Goal: Task Accomplishment & Management: Use online tool/utility

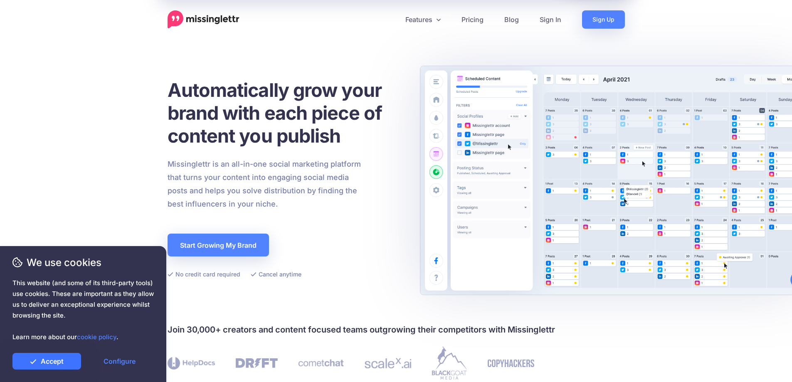
click at [63, 361] on link "Accept" at bounding box center [46, 361] width 69 height 17
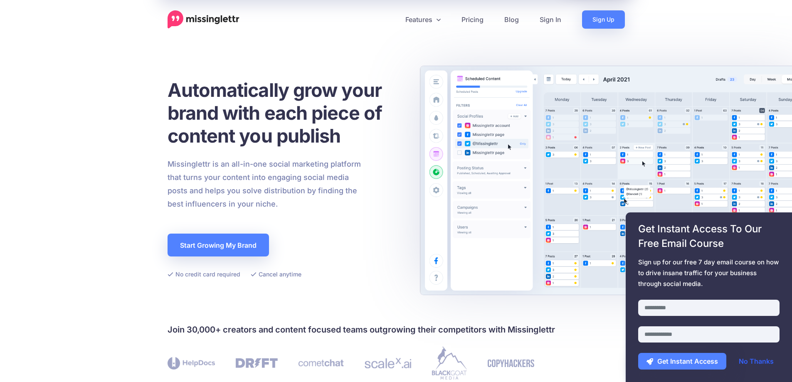
click at [752, 360] on link "No Thanks" at bounding box center [757, 361] width 52 height 17
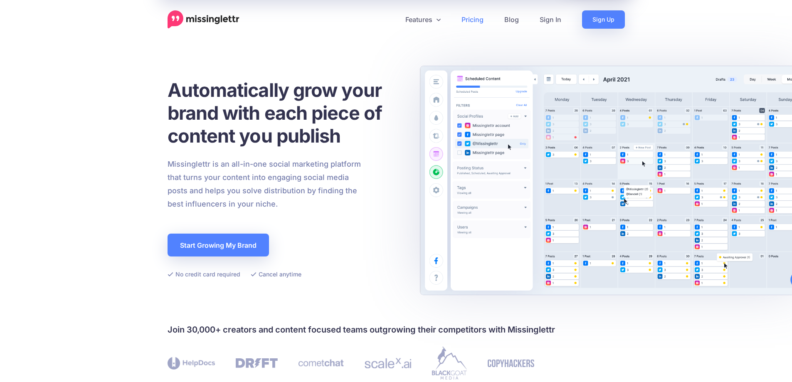
click at [466, 15] on link "Pricing" at bounding box center [472, 19] width 43 height 18
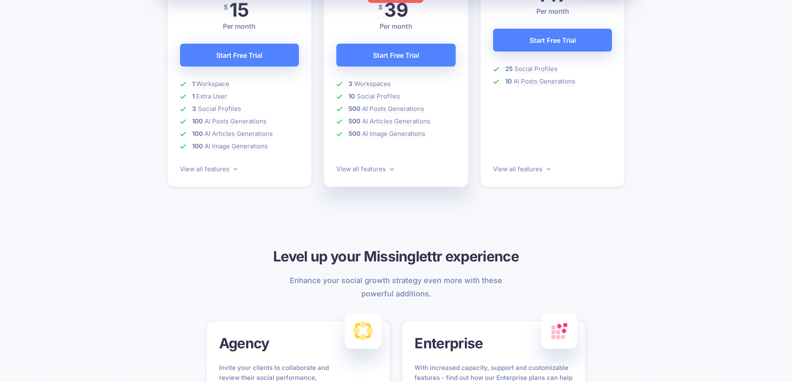
scroll to position [294, 0]
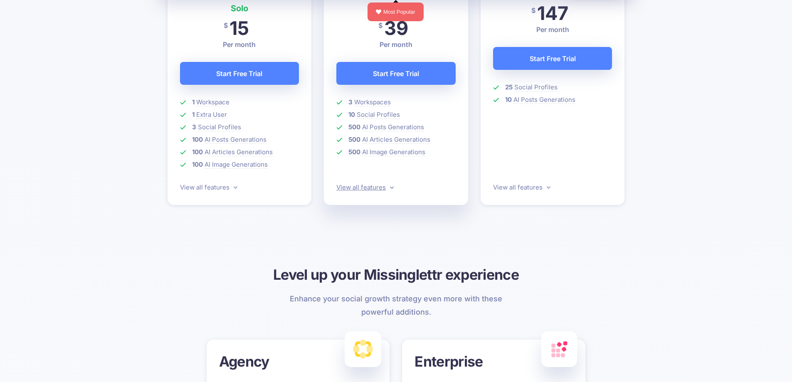
click at [392, 190] on link "View all features" at bounding box center [364, 187] width 57 height 8
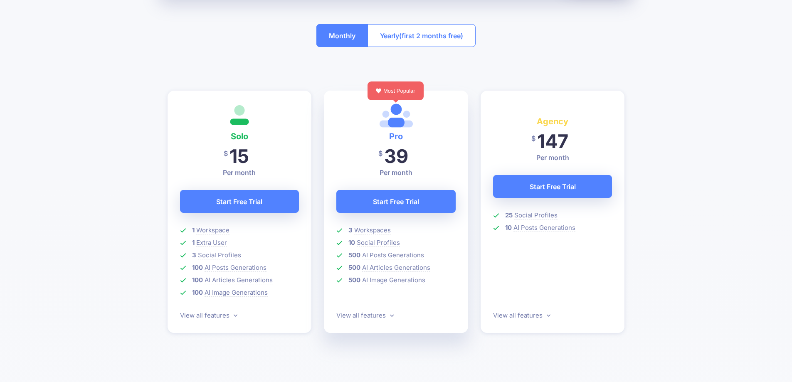
scroll to position [0, 0]
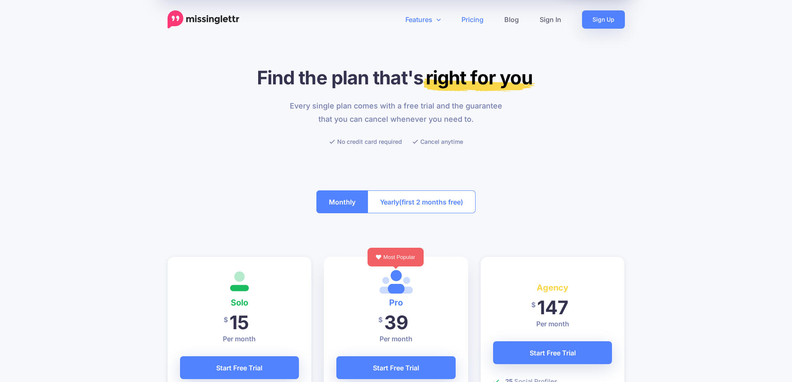
click at [425, 23] on link "Features" at bounding box center [423, 19] width 56 height 18
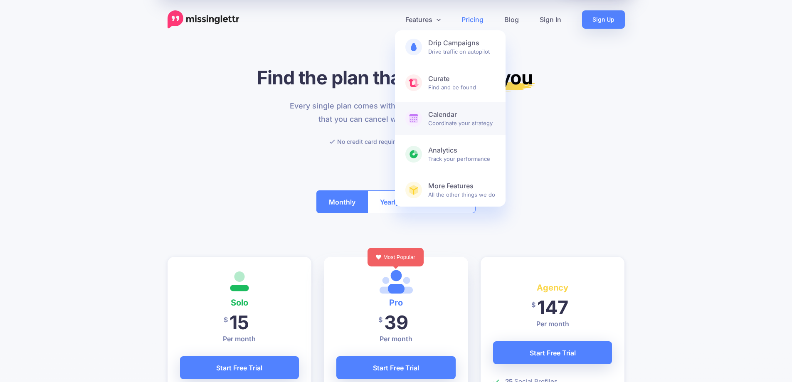
click at [443, 114] on b "Calendar" at bounding box center [461, 114] width 67 height 9
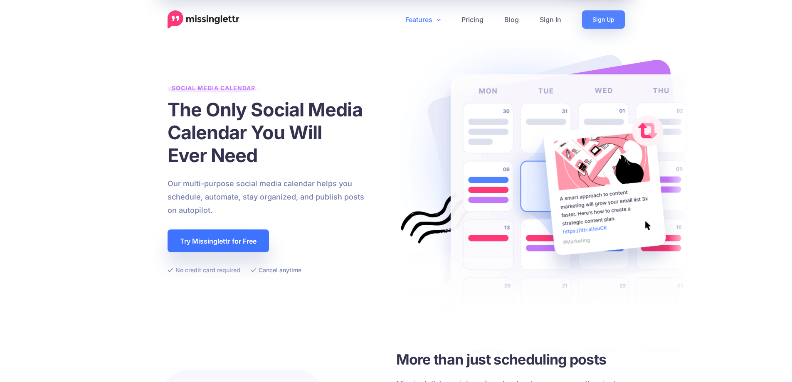
click at [205, 230] on link "Try Missinglettr for Free" at bounding box center [218, 241] width 101 height 23
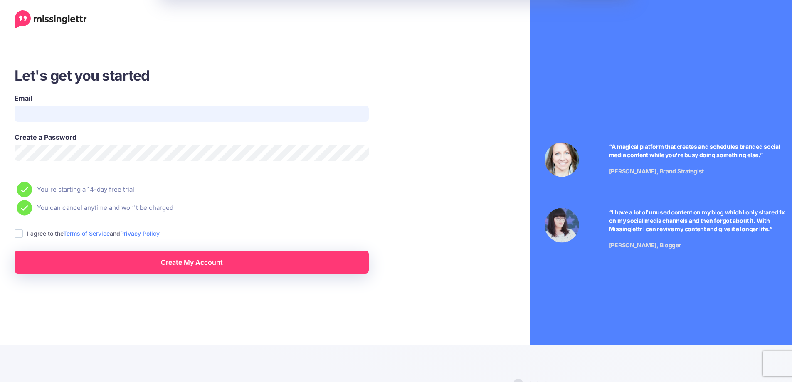
click at [187, 111] on input "Email" at bounding box center [192, 114] width 354 height 16
type input "**********"
click at [19, 236] on ins at bounding box center [19, 234] width 8 height 8
click at [76, 269] on link "Create My Account" at bounding box center [192, 262] width 354 height 23
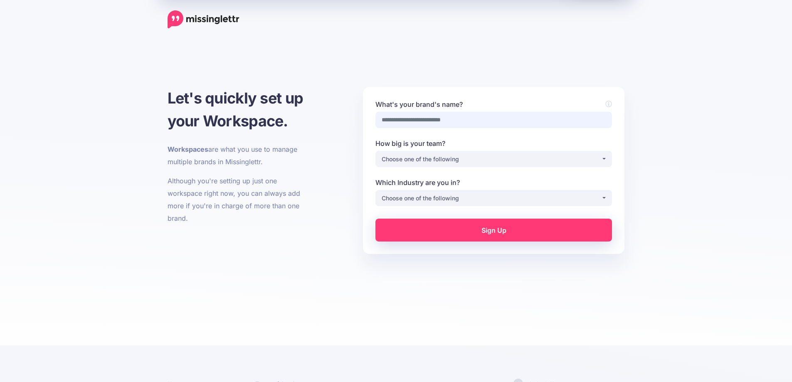
click at [461, 120] on input "What's your brand's name?" at bounding box center [493, 120] width 237 height 16
type input "**********"
click at [456, 157] on div "Choose one of the following" at bounding box center [492, 159] width 220 height 10
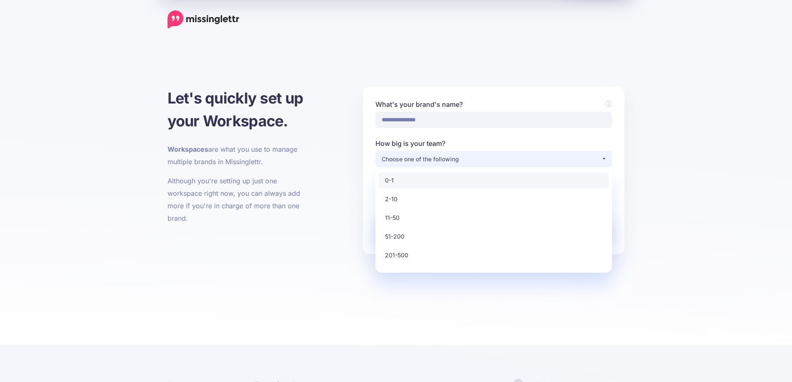
click at [435, 185] on link "0-1" at bounding box center [494, 180] width 230 height 16
select select "*"
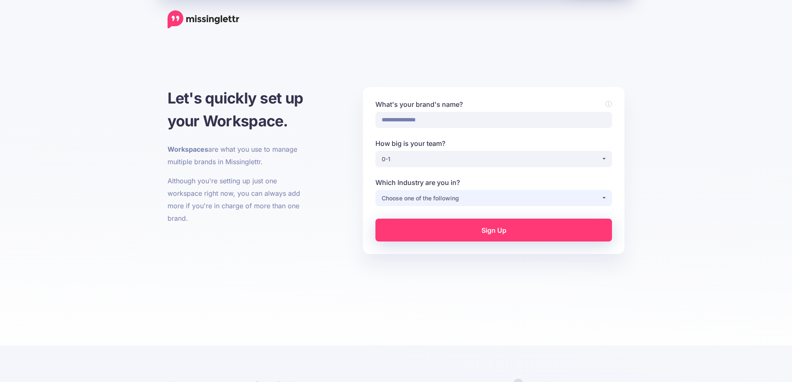
click at [430, 202] on div "Choose one of the following" at bounding box center [492, 198] width 220 height 10
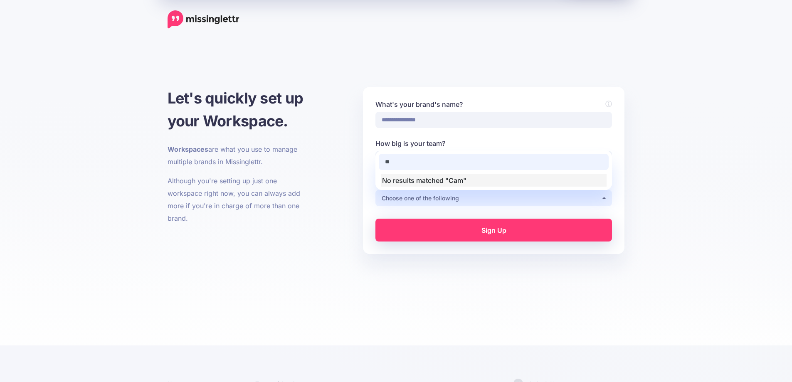
type input "*"
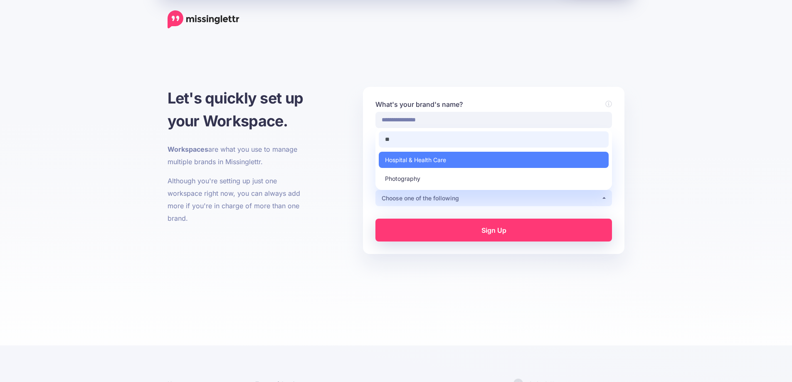
type input "*"
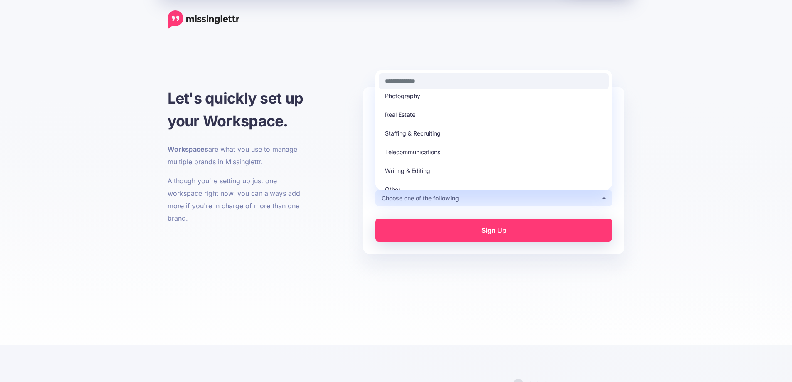
scroll to position [237, 0]
click at [592, 181] on link "Other" at bounding box center [494, 183] width 230 height 16
select select "*****"
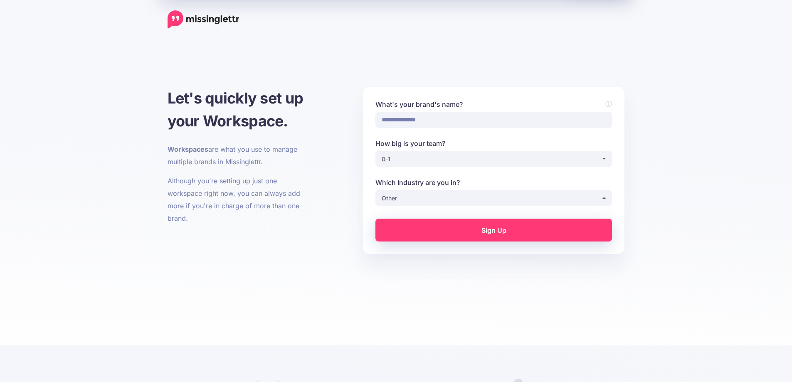
click at [528, 237] on link "Sign Up" at bounding box center [493, 230] width 237 height 23
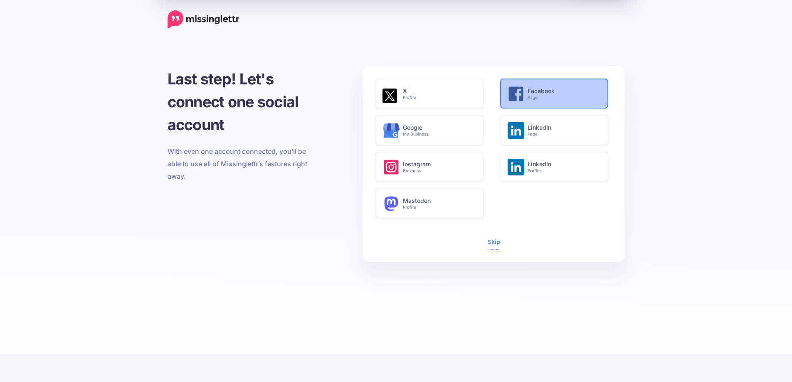
click at [522, 90] on icon at bounding box center [515, 94] width 15 height 15
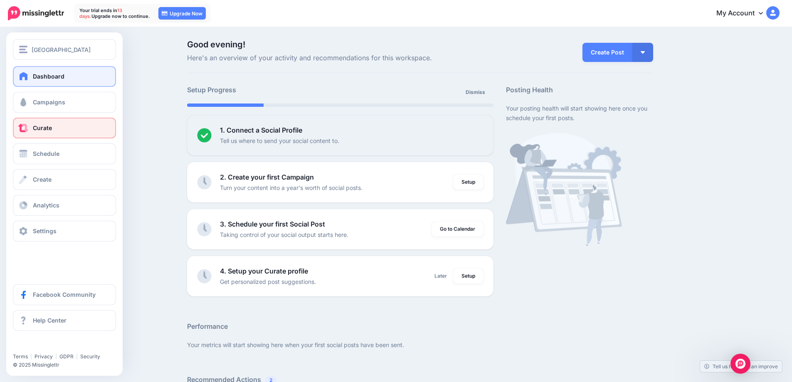
click at [43, 129] on span "Curate" at bounding box center [42, 127] width 19 height 7
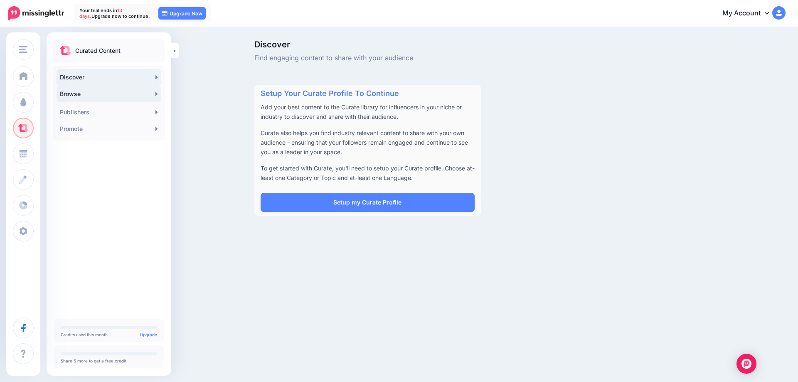
click at [114, 92] on link "Browse" at bounding box center [109, 94] width 105 height 17
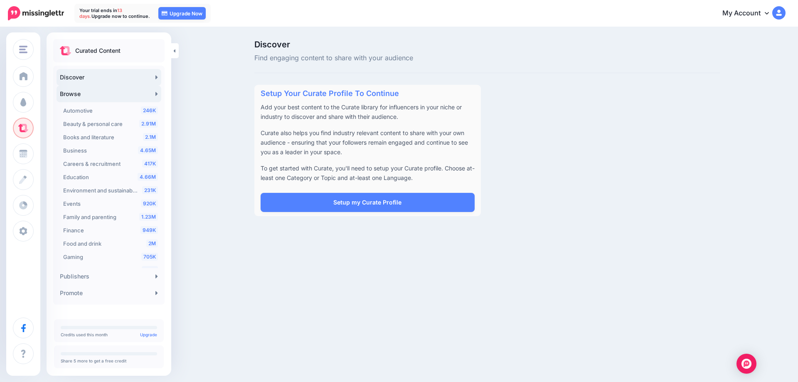
click at [114, 92] on link "Browse" at bounding box center [109, 94] width 105 height 17
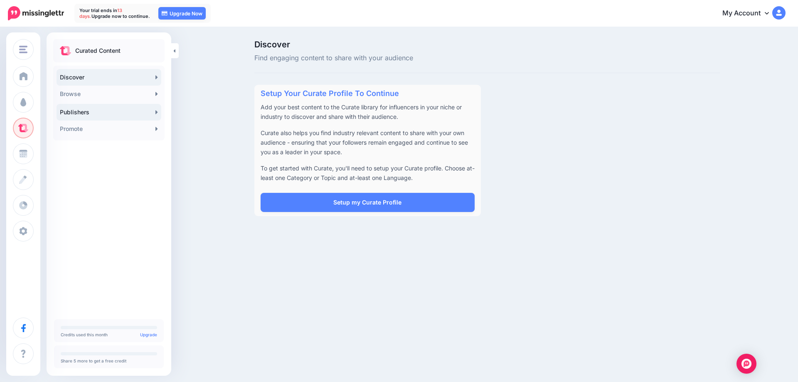
click at [100, 109] on link "Publishers" at bounding box center [109, 112] width 105 height 17
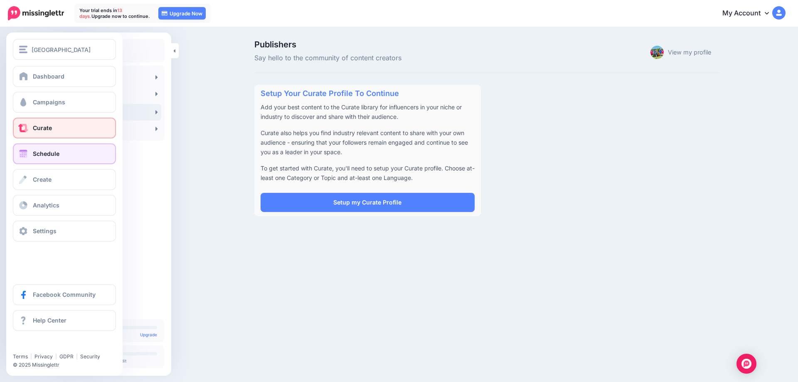
click at [30, 153] on link "Schedule" at bounding box center [64, 153] width 103 height 21
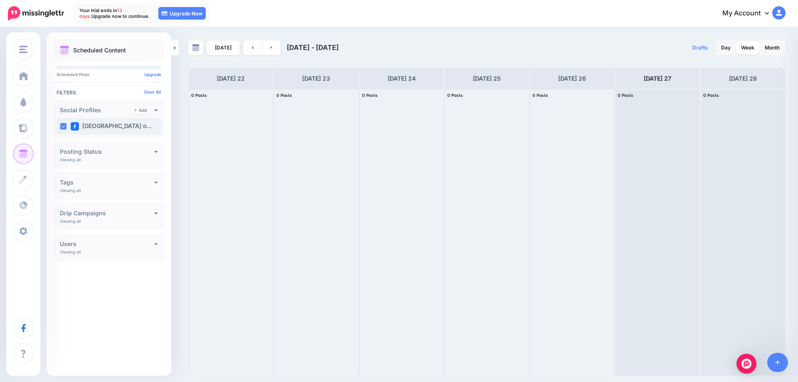
click at [118, 127] on label "Jellystone Park Lake o…" at bounding box center [111, 126] width 81 height 8
click at [136, 111] on icon at bounding box center [135, 110] width 2 height 3
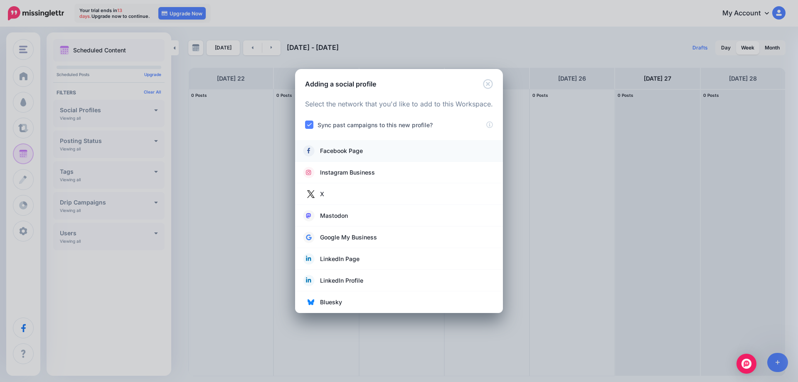
click at [327, 154] on span "Facebook Page" at bounding box center [341, 151] width 43 height 10
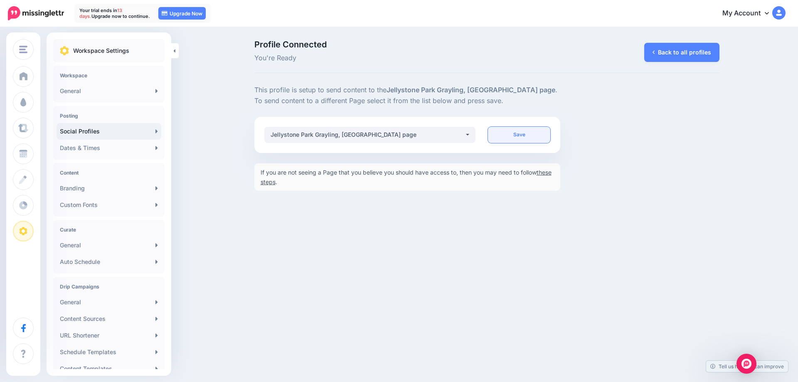
click at [514, 133] on link "Save" at bounding box center [519, 135] width 62 height 16
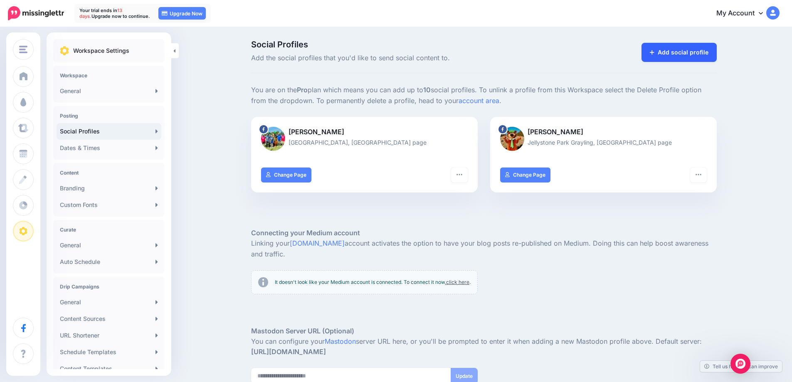
click at [683, 59] on link "Add social profile" at bounding box center [679, 52] width 75 height 19
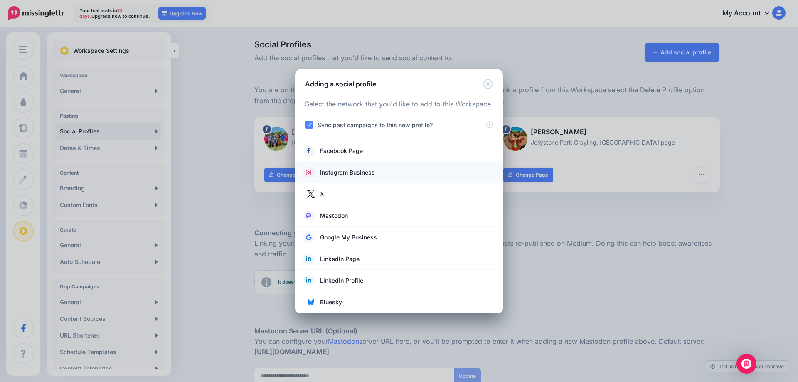
click at [342, 180] on li "Instagram Business" at bounding box center [399, 173] width 208 height 22
click at [339, 174] on span "Instagram Business" at bounding box center [347, 173] width 55 height 10
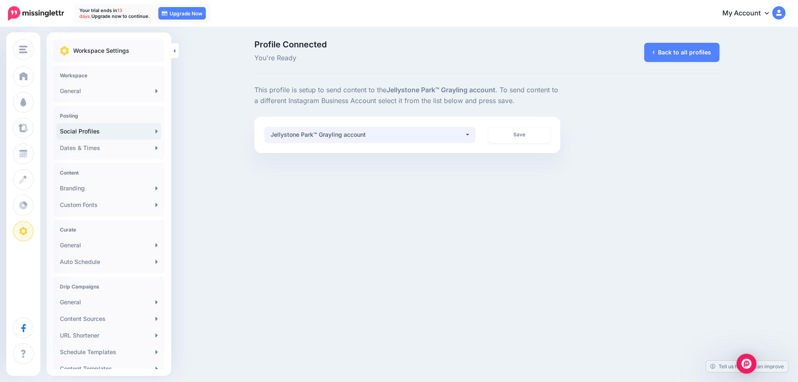
click at [465, 136] on button "Jellystone Park™ Grayling account" at bounding box center [370, 135] width 212 height 16
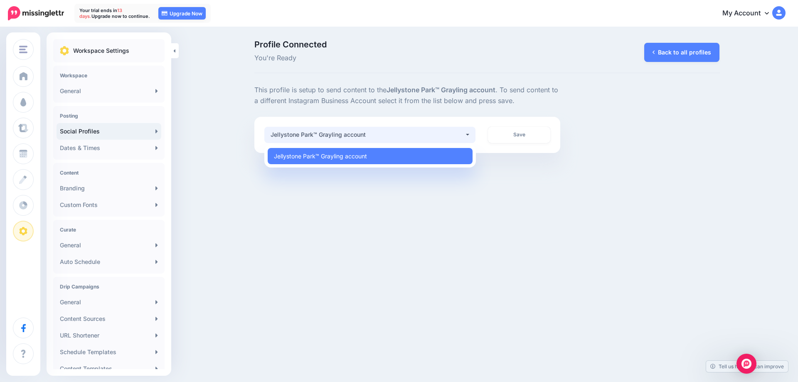
click at [465, 136] on button "Jellystone Park™ Grayling account" at bounding box center [370, 135] width 212 height 16
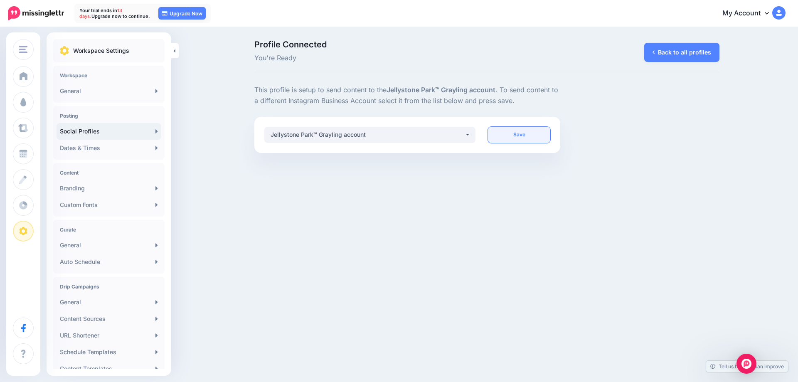
click at [541, 139] on link "Save" at bounding box center [519, 135] width 62 height 16
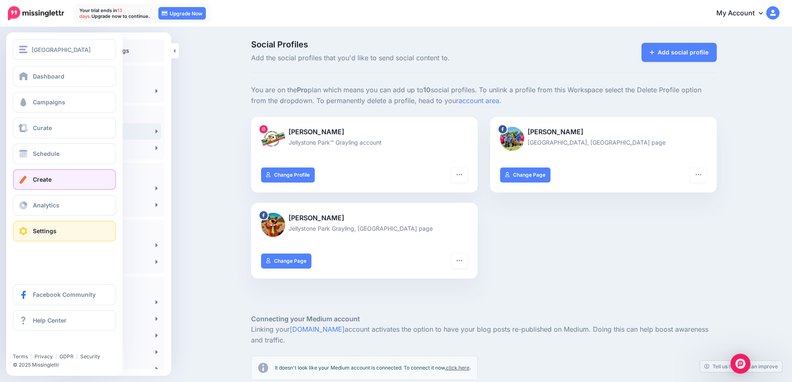
click at [36, 181] on span "Create" at bounding box center [42, 179] width 19 height 7
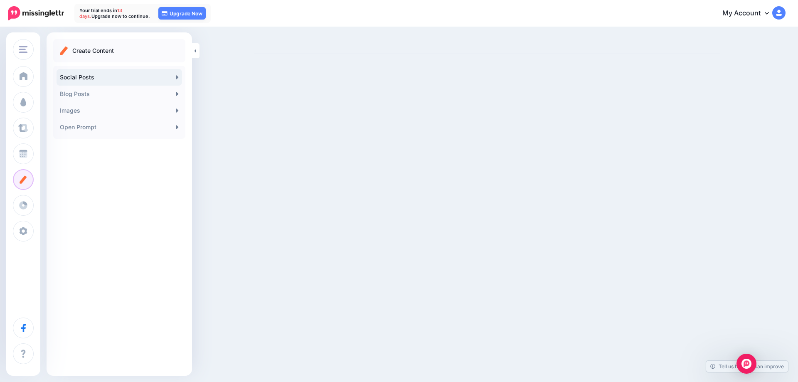
click at [151, 78] on link "Social Posts" at bounding box center [120, 77] width 126 height 17
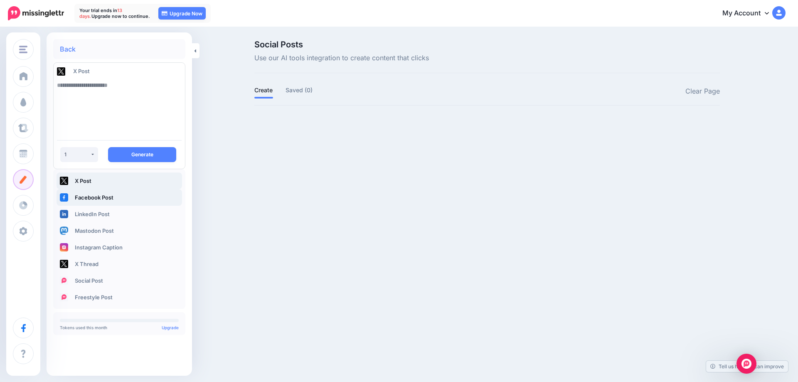
click at [117, 197] on link "Facebook Post" at bounding box center [120, 197] width 126 height 17
click at [93, 201] on link "Facebook Post" at bounding box center [120, 197] width 126 height 17
click at [109, 101] on textarea at bounding box center [119, 105] width 125 height 57
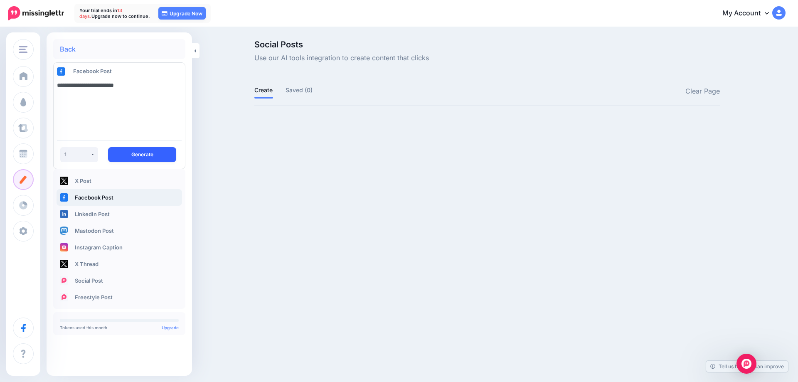
type textarea "**********"
click at [159, 154] on button "Generate" at bounding box center [142, 154] width 68 height 15
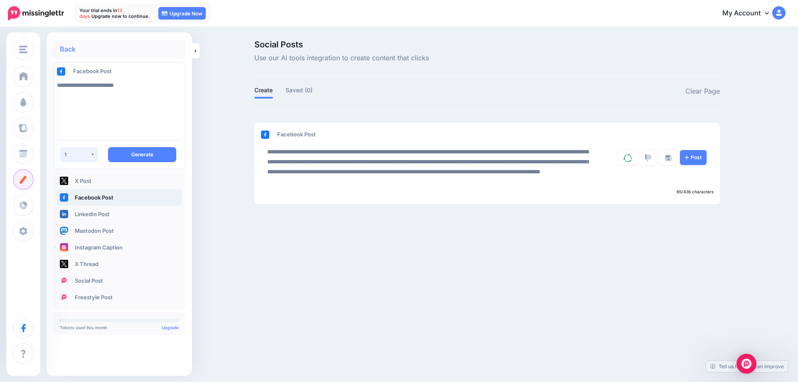
click at [91, 154] on button "1" at bounding box center [79, 154] width 38 height 15
